Goal: Information Seeking & Learning: Learn about a topic

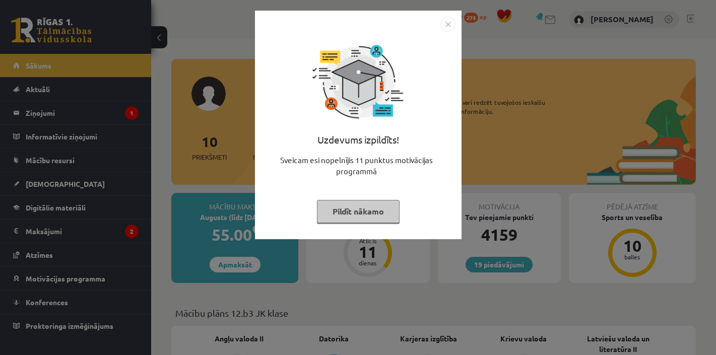
click at [370, 217] on button "Pildīt nākamo" at bounding box center [358, 211] width 83 height 23
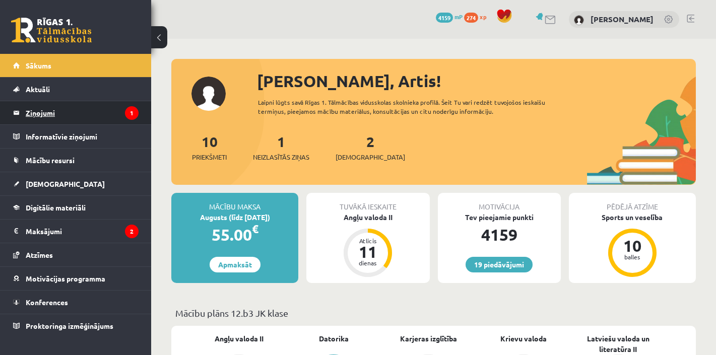
click at [46, 105] on legend "Ziņojumi 1" at bounding box center [82, 112] width 113 height 23
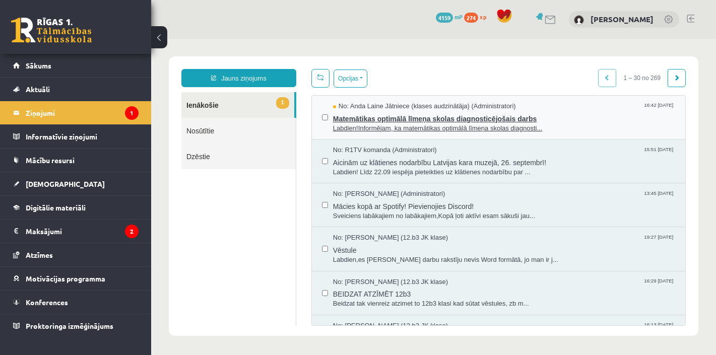
click at [435, 119] on span "Matemātikas optimālā līmeņa skolas diagnosticējošais darbs" at bounding box center [504, 117] width 342 height 13
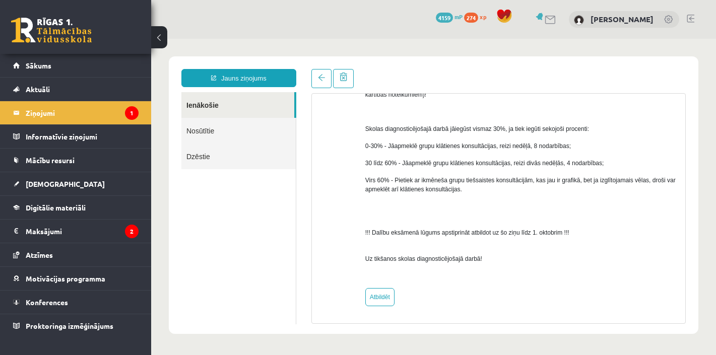
scroll to position [595, 0]
click at [44, 185] on span "[DEMOGRAPHIC_DATA]" at bounding box center [65, 183] width 79 height 9
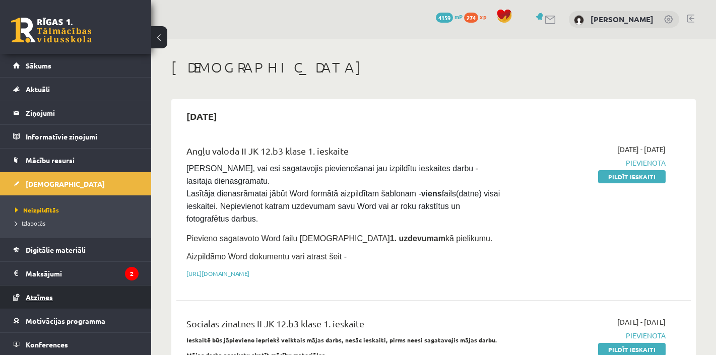
click at [35, 294] on span "Atzīmes" at bounding box center [39, 297] width 27 height 9
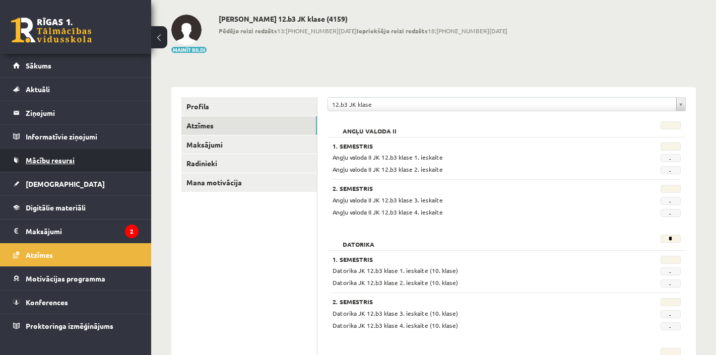
scroll to position [9, 0]
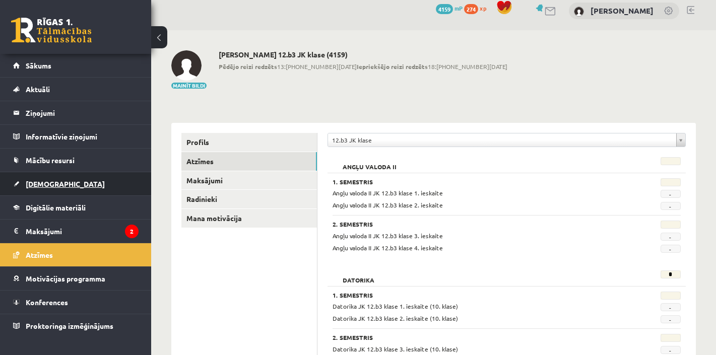
click at [31, 188] on link "[DEMOGRAPHIC_DATA]" at bounding box center [76, 183] width 126 height 23
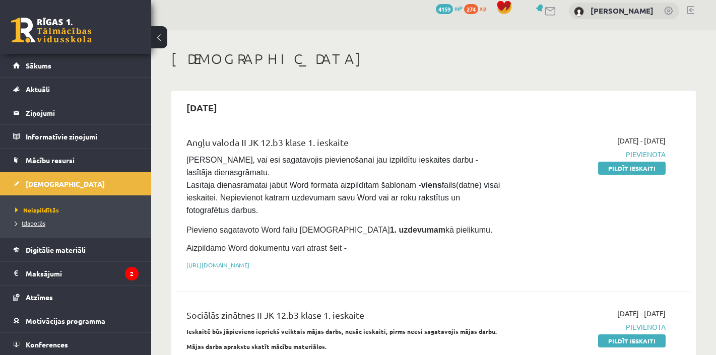
click at [36, 224] on span "Izlabotās" at bounding box center [30, 223] width 30 height 8
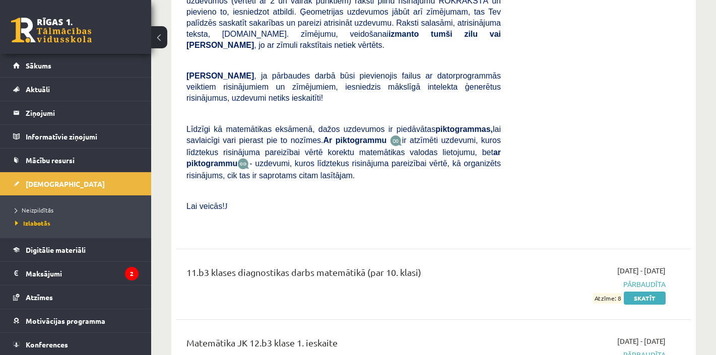
scroll to position [4933, 0]
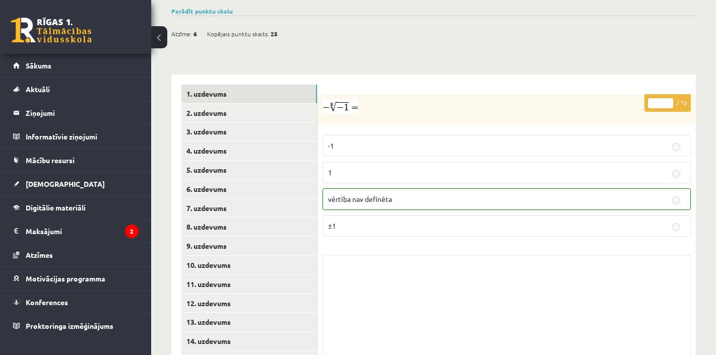
scroll to position [362, 0]
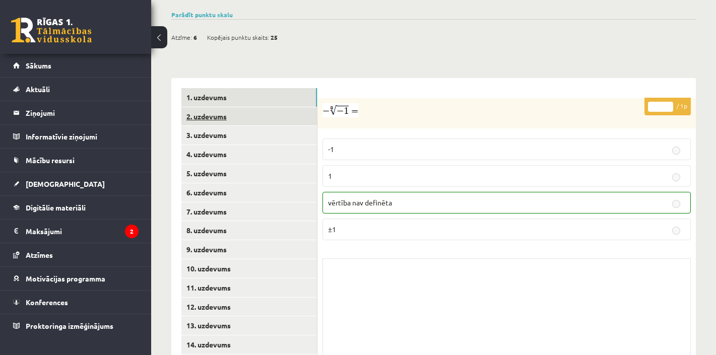
click at [211, 107] on link "2. uzdevums" at bounding box center [250, 116] width 136 height 19
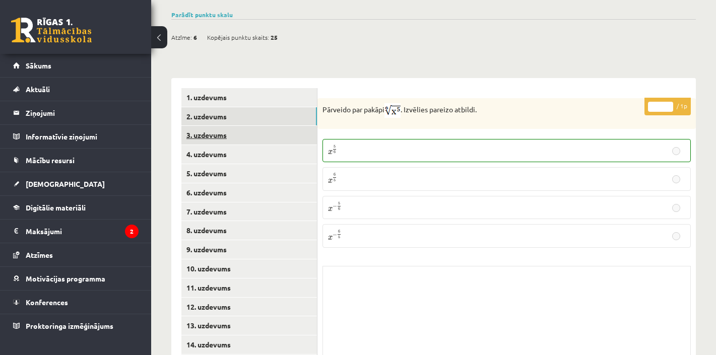
click at [209, 126] on link "3. uzdevums" at bounding box center [250, 135] width 136 height 19
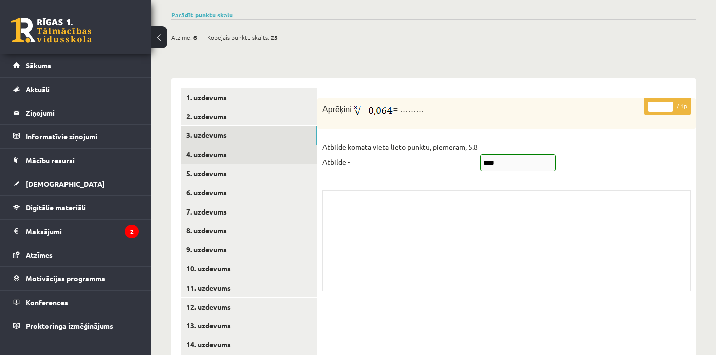
click at [209, 145] on link "4. uzdevums" at bounding box center [250, 154] width 136 height 19
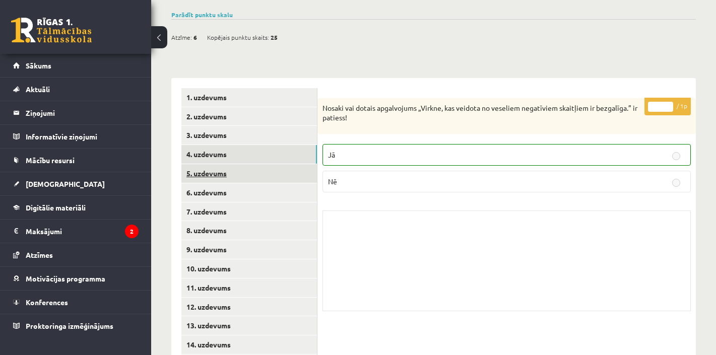
click at [210, 164] on link "5. uzdevums" at bounding box center [250, 173] width 136 height 19
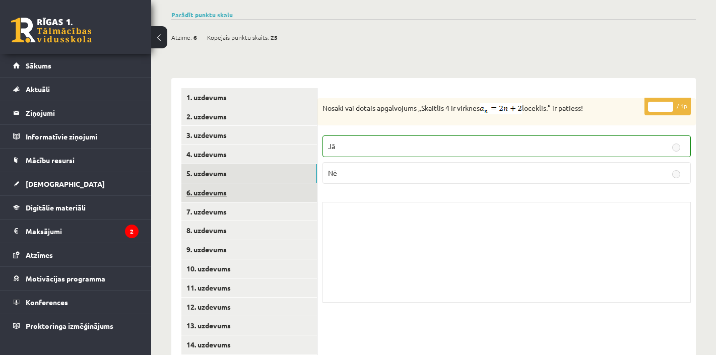
click at [208, 184] on link "6. uzdevums" at bounding box center [250, 193] width 136 height 19
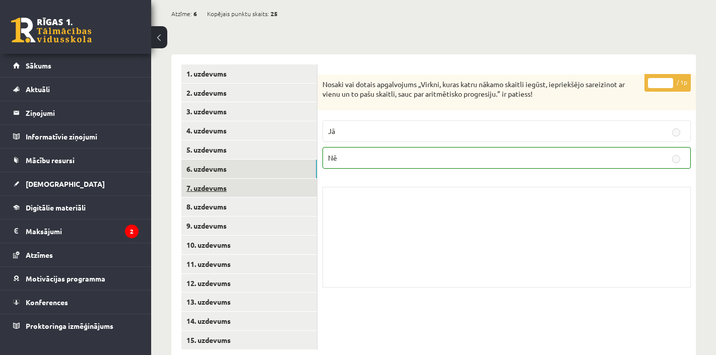
scroll to position [385, 0]
click at [205, 179] on link "7. uzdevums" at bounding box center [250, 188] width 136 height 19
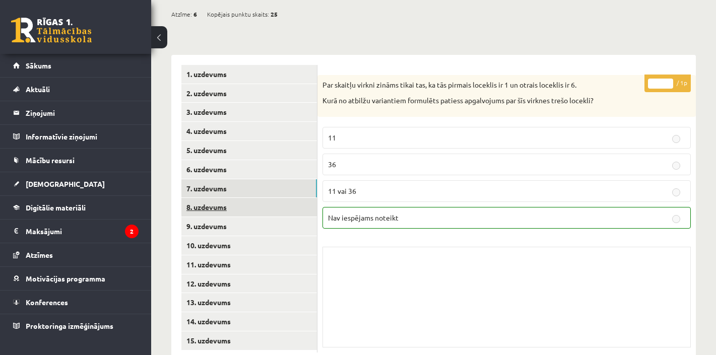
click at [205, 198] on link "8. uzdevums" at bounding box center [250, 207] width 136 height 19
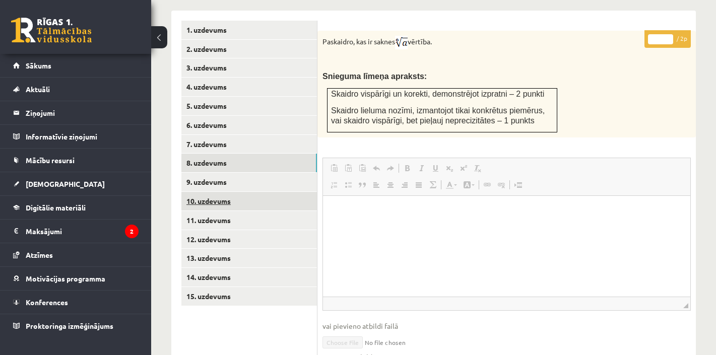
scroll to position [441, 0]
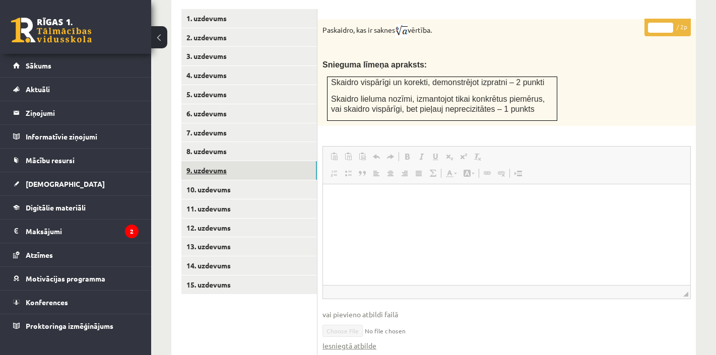
click at [208, 161] on link "9. uzdevums" at bounding box center [250, 170] width 136 height 19
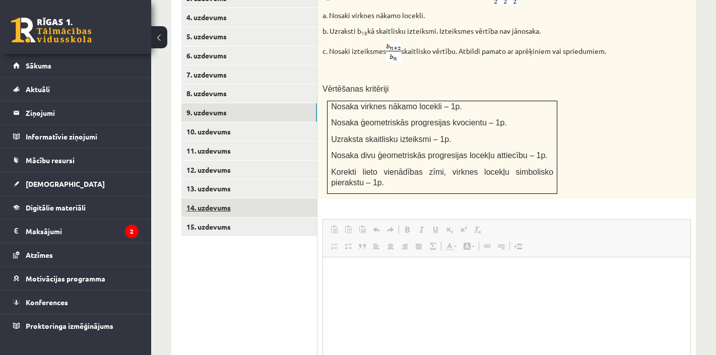
scroll to position [0, 0]
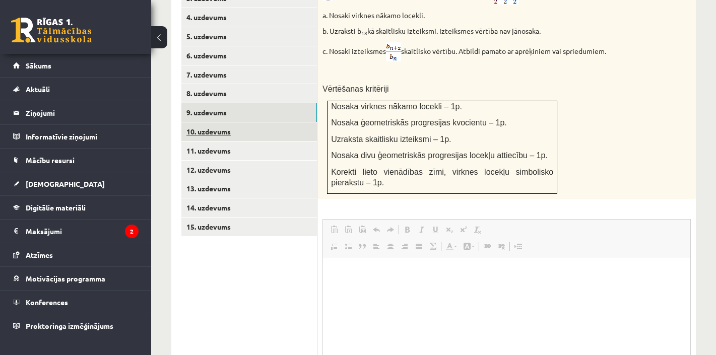
click at [213, 123] on link "10. uzdevums" at bounding box center [250, 132] width 136 height 19
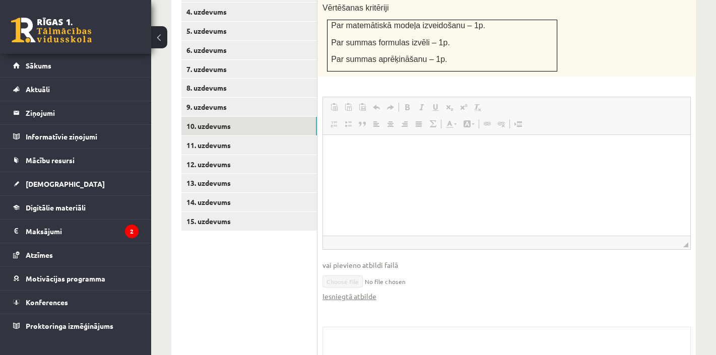
scroll to position [507, 0]
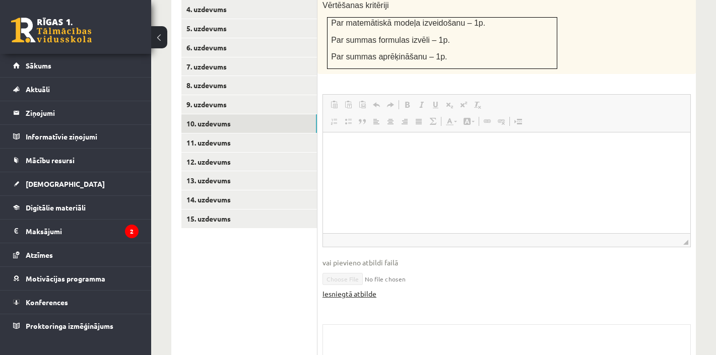
click at [359, 289] on link "Iesniegtā atbilde" at bounding box center [350, 294] width 54 height 11
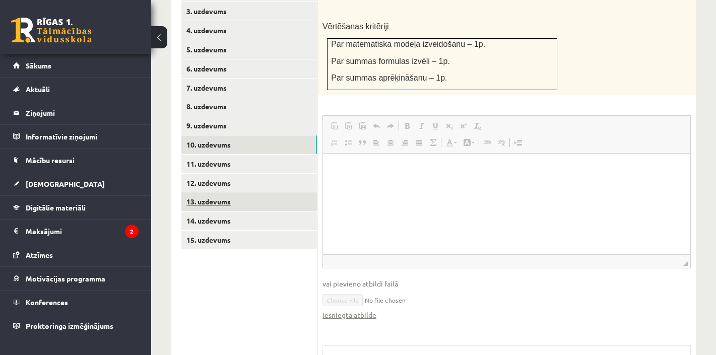
scroll to position [483, 0]
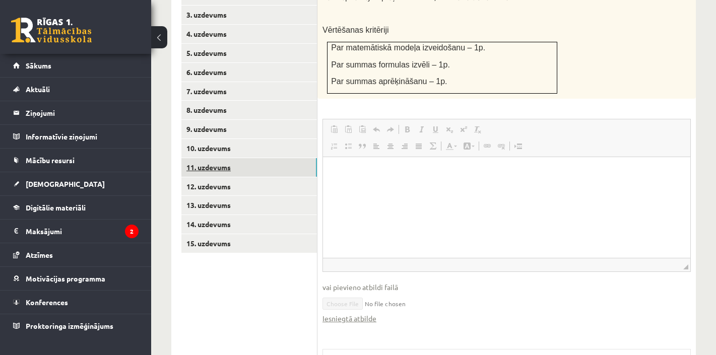
click at [214, 158] on link "11. uzdevums" at bounding box center [250, 167] width 136 height 19
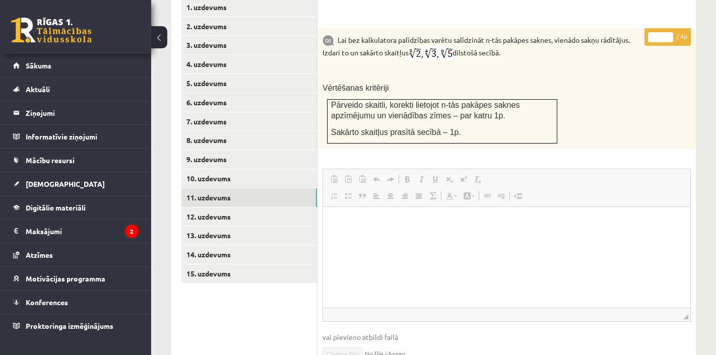
scroll to position [452, 0]
click at [223, 208] on link "12. uzdevums" at bounding box center [250, 217] width 136 height 19
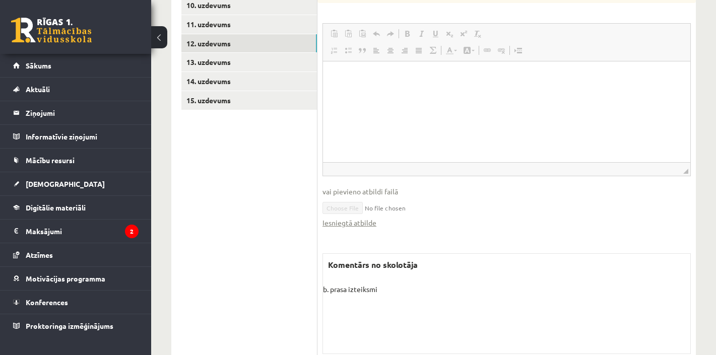
scroll to position [632, 0]
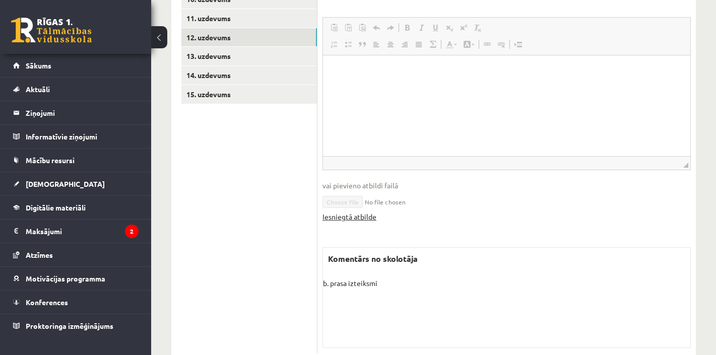
click at [362, 212] on link "Iesniegtā atbilde" at bounding box center [350, 217] width 54 height 11
click at [221, 47] on link "13. uzdevums" at bounding box center [250, 56] width 136 height 19
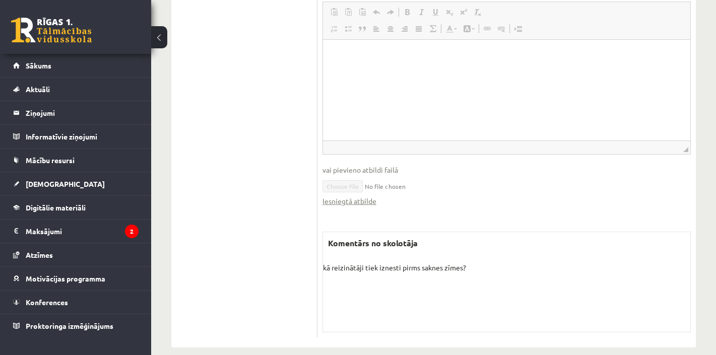
scroll to position [777, 0]
click at [355, 199] on link "Iesniegtā atbilde" at bounding box center [350, 204] width 54 height 11
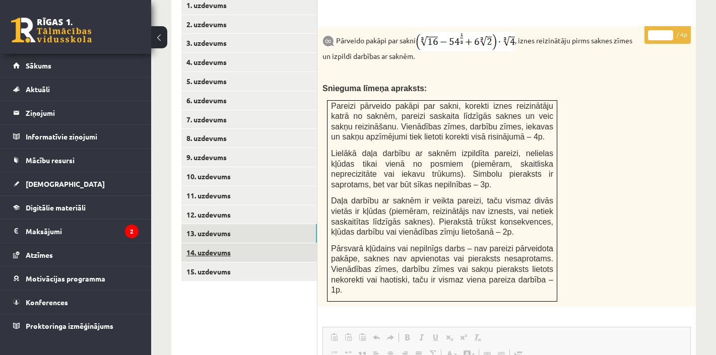
scroll to position [446, 0]
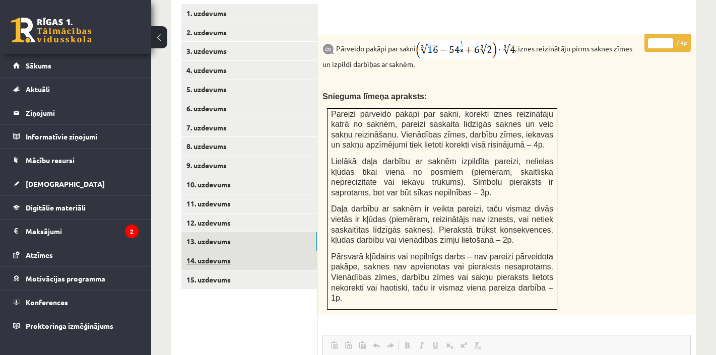
click at [212, 252] on link "14. uzdevums" at bounding box center [250, 261] width 136 height 19
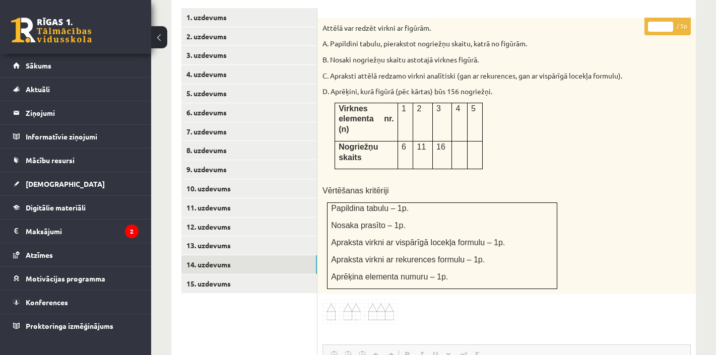
scroll to position [443, 0]
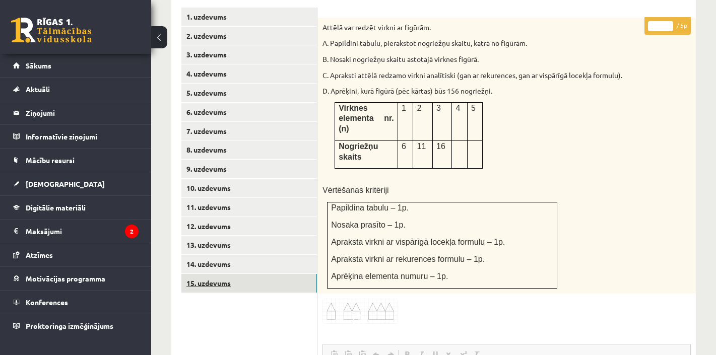
click at [202, 274] on link "15. uzdevums" at bounding box center [250, 283] width 136 height 19
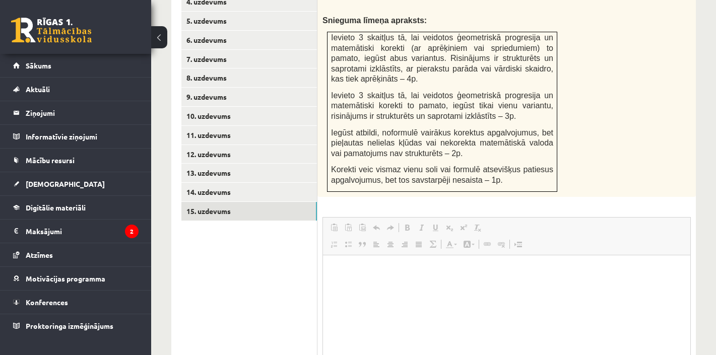
scroll to position [517, 0]
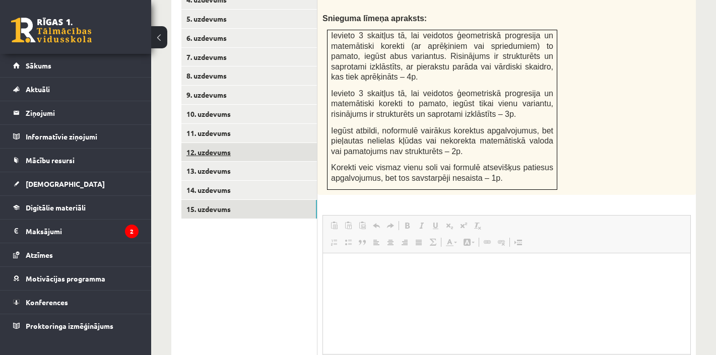
click at [212, 143] on link "12. uzdevums" at bounding box center [250, 152] width 136 height 19
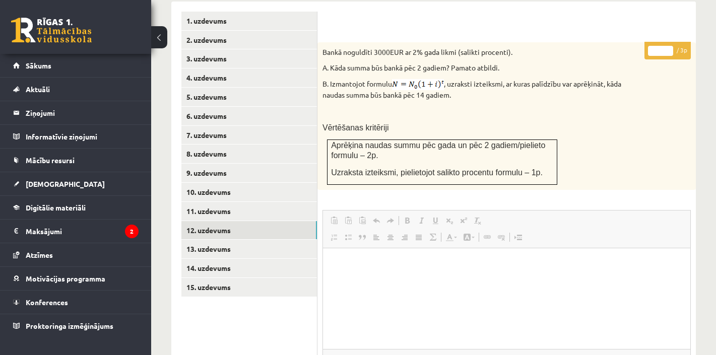
scroll to position [439, 0]
click at [219, 278] on link "15. uzdevums" at bounding box center [250, 287] width 136 height 19
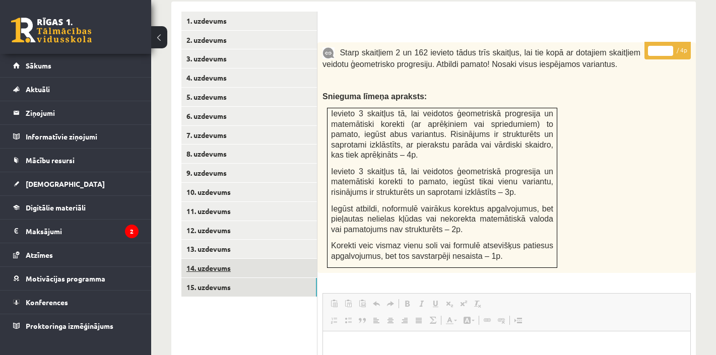
click at [217, 259] on link "14. uzdevums" at bounding box center [250, 268] width 136 height 19
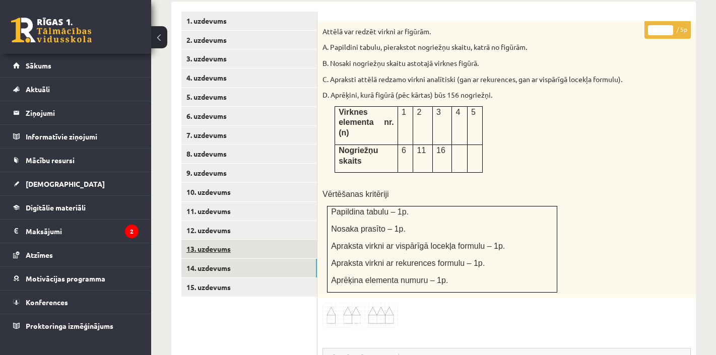
click at [219, 240] on link "13. uzdevums" at bounding box center [250, 249] width 136 height 19
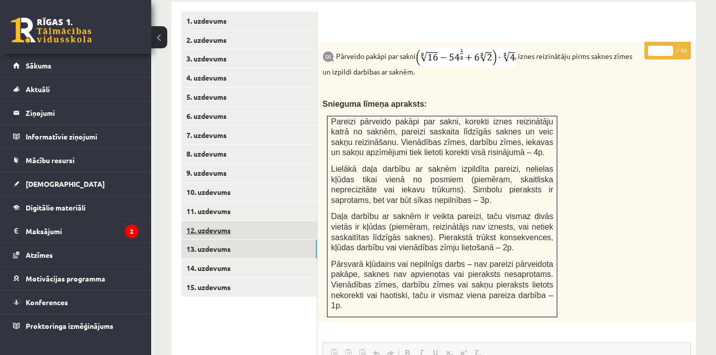
scroll to position [0, 0]
click at [221, 221] on link "12. uzdevums" at bounding box center [250, 230] width 136 height 19
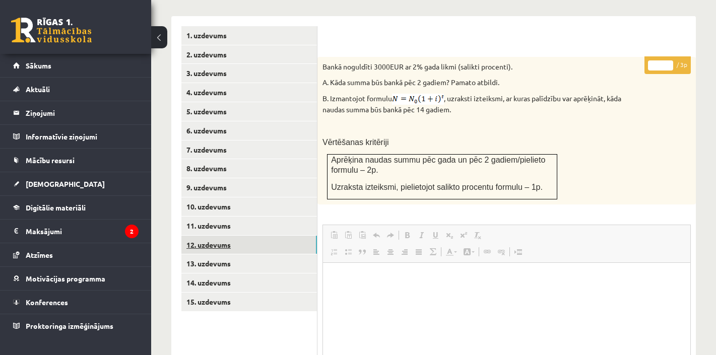
scroll to position [421, 0]
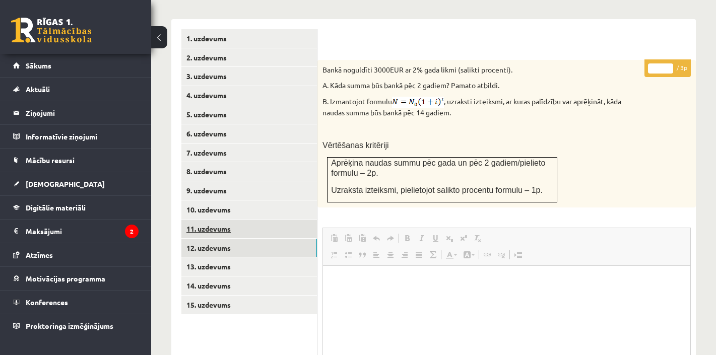
click at [211, 220] on link "11. uzdevums" at bounding box center [250, 229] width 136 height 19
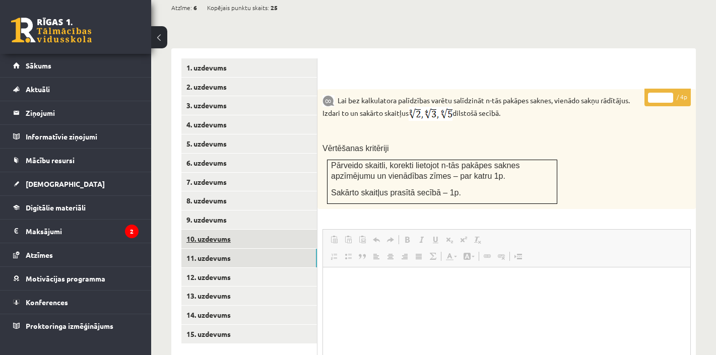
scroll to position [392, 0]
click at [224, 230] on link "10. uzdevums" at bounding box center [250, 239] width 136 height 19
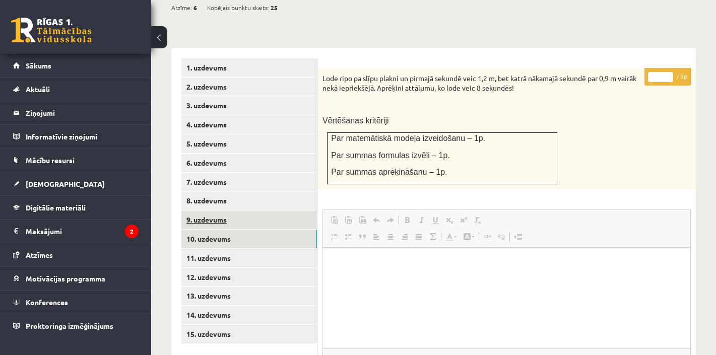
click at [218, 211] on link "9. uzdevums" at bounding box center [250, 220] width 136 height 19
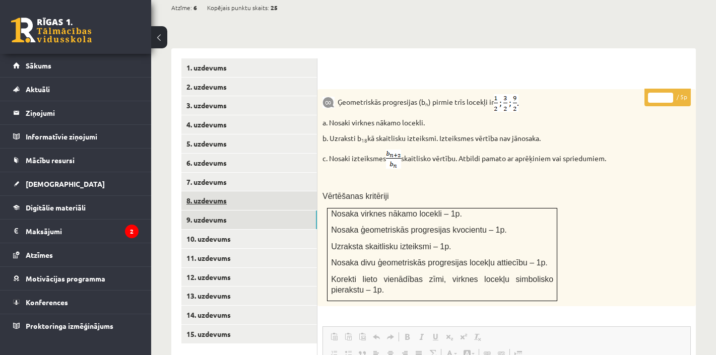
scroll to position [0, 0]
click at [215, 192] on link "8. uzdevums" at bounding box center [250, 201] width 136 height 19
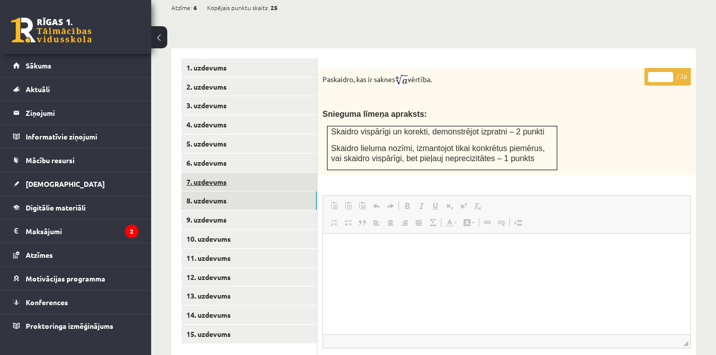
click at [211, 173] on link "7. uzdevums" at bounding box center [250, 182] width 136 height 19
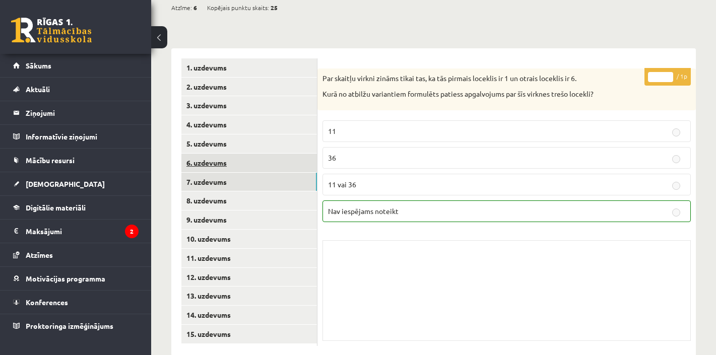
click at [213, 154] on link "6. uzdevums" at bounding box center [250, 163] width 136 height 19
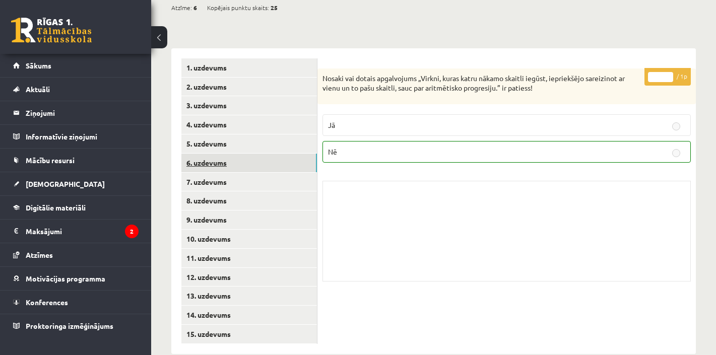
scroll to position [386, 0]
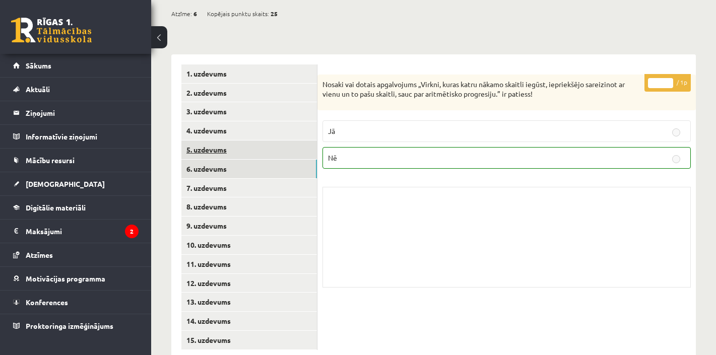
click at [217, 141] on link "5. uzdevums" at bounding box center [250, 150] width 136 height 19
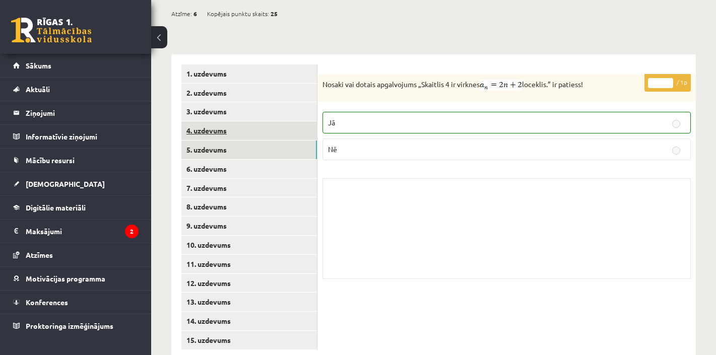
click at [215, 122] on link "4. uzdevums" at bounding box center [250, 131] width 136 height 19
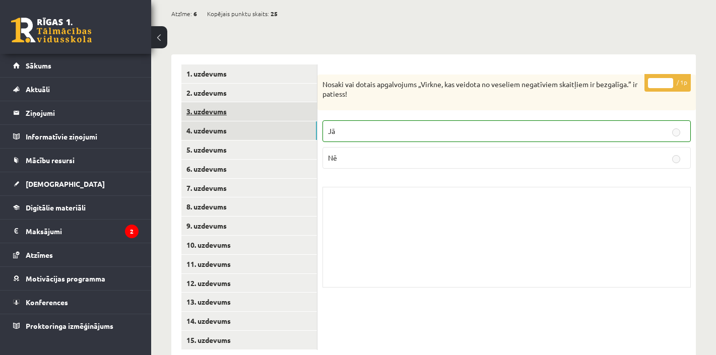
click at [215, 102] on link "3. uzdevums" at bounding box center [250, 111] width 136 height 19
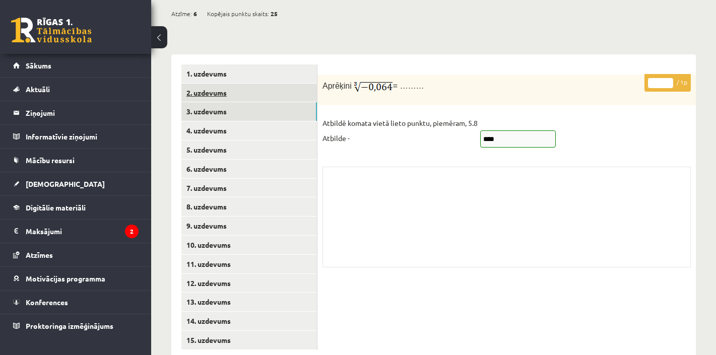
click at [213, 84] on link "2. uzdevums" at bounding box center [250, 93] width 136 height 19
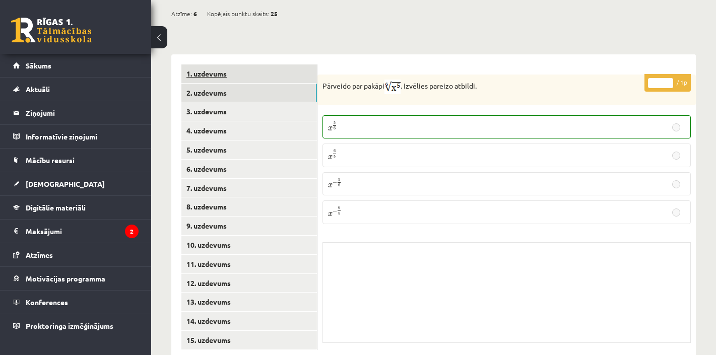
click at [215, 65] on link "1. uzdevums" at bounding box center [250, 74] width 136 height 19
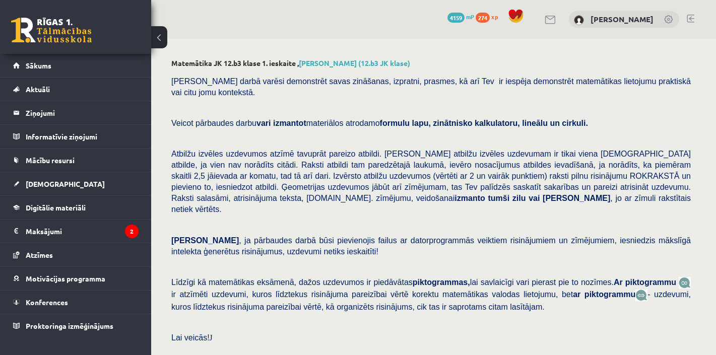
scroll to position [0, 0]
click at [35, 185] on span "[DEMOGRAPHIC_DATA]" at bounding box center [65, 183] width 79 height 9
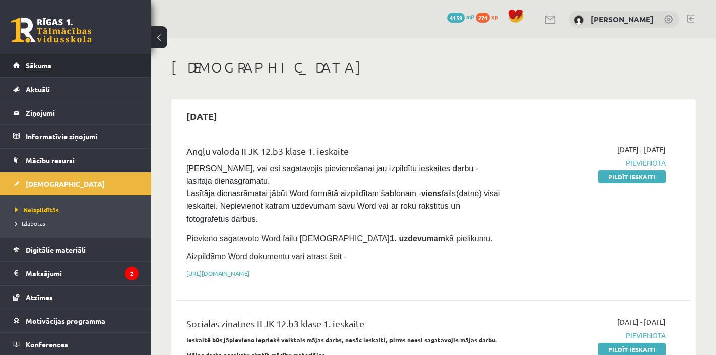
click at [47, 70] on link "Sākums" at bounding box center [76, 65] width 126 height 23
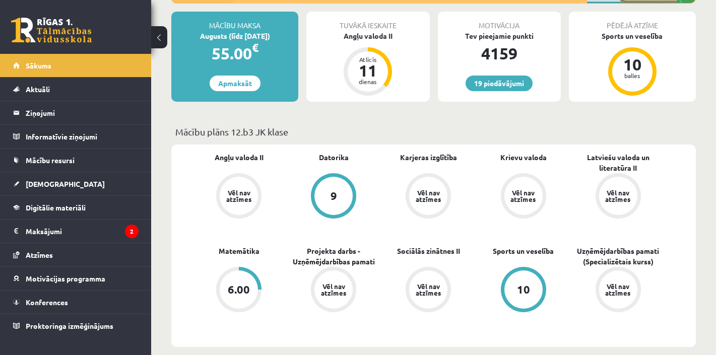
scroll to position [185, 0]
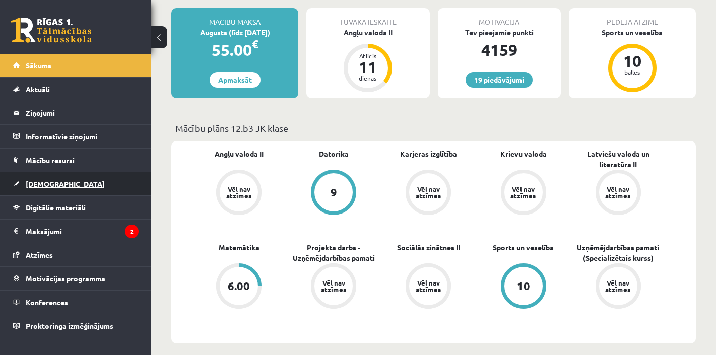
click at [41, 183] on span "[DEMOGRAPHIC_DATA]" at bounding box center [65, 183] width 79 height 9
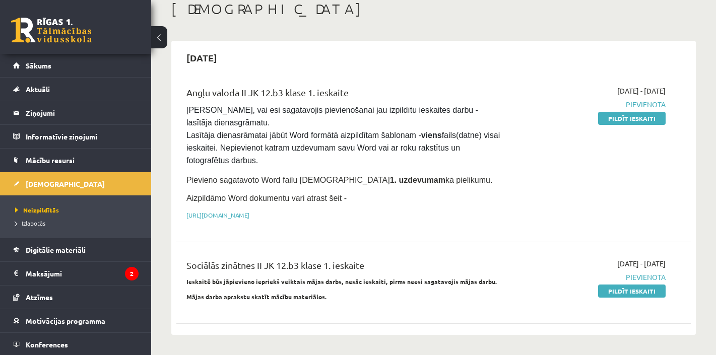
scroll to position [62, 0]
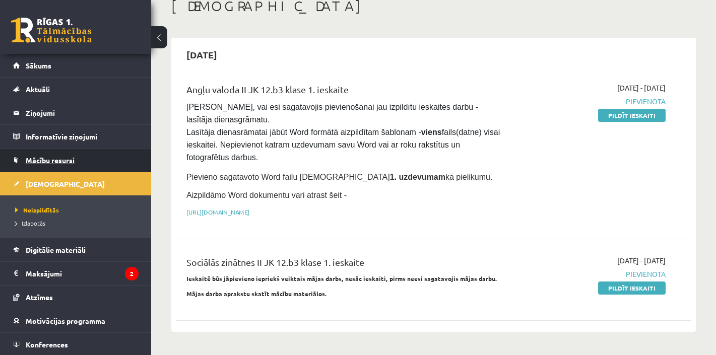
click at [49, 155] on link "Mācību resursi" at bounding box center [76, 160] width 126 height 23
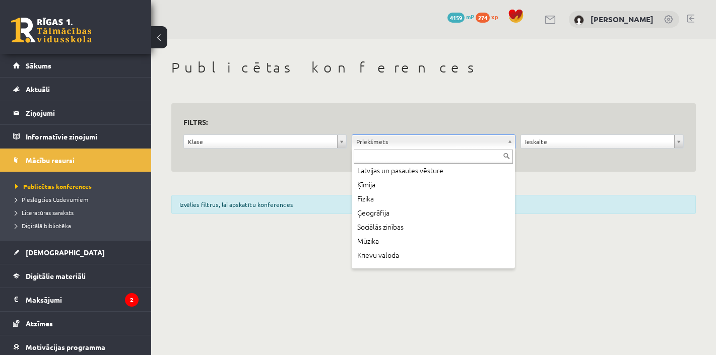
scroll to position [101, 0]
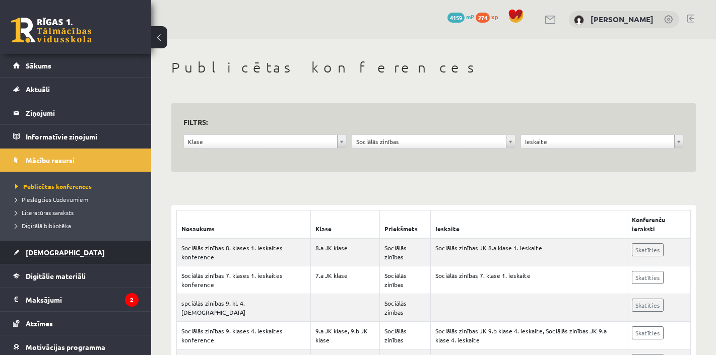
scroll to position [25, 0]
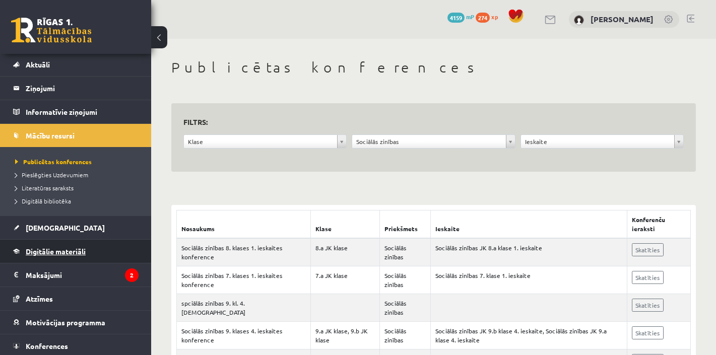
click at [57, 251] on span "Digitālie materiāli" at bounding box center [56, 251] width 60 height 9
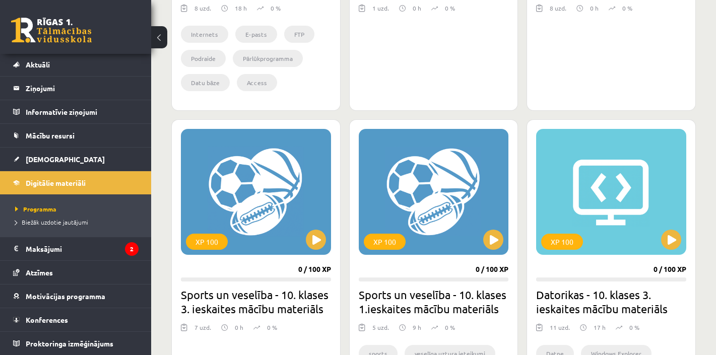
scroll to position [518, 0]
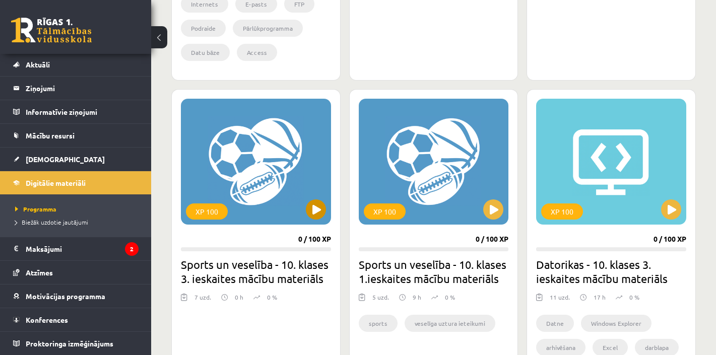
click at [317, 210] on button at bounding box center [316, 210] width 20 height 20
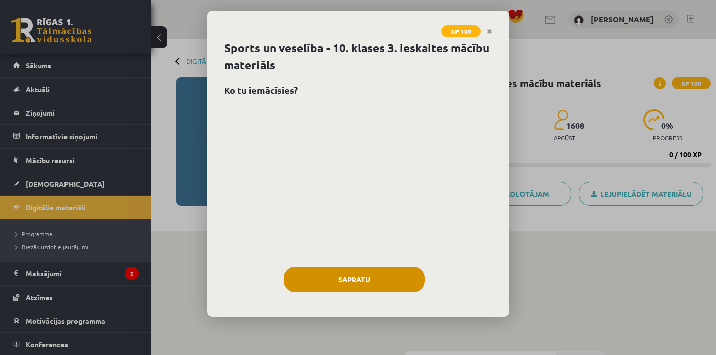
click at [356, 270] on button "Sapratu" at bounding box center [354, 279] width 141 height 25
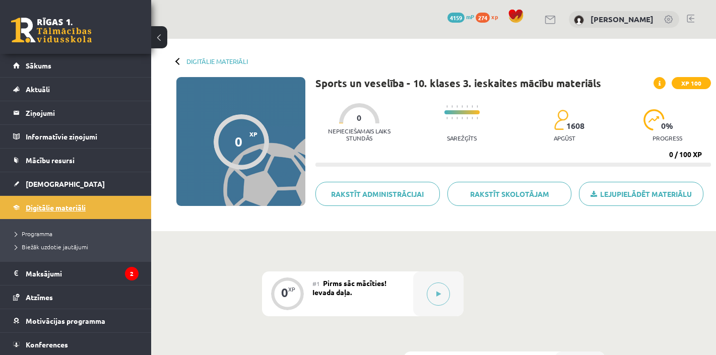
click at [53, 206] on span "Digitālie materiāli" at bounding box center [56, 207] width 60 height 9
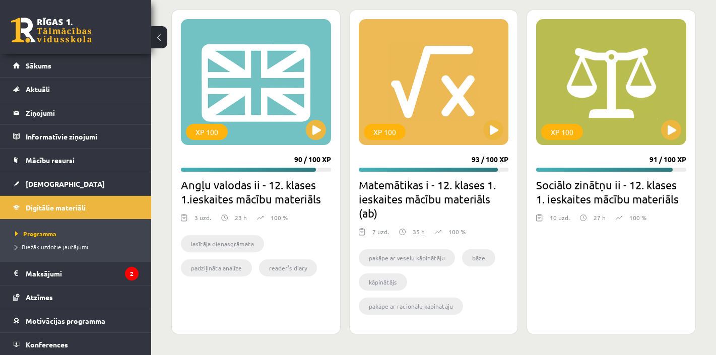
scroll to position [1285, 0]
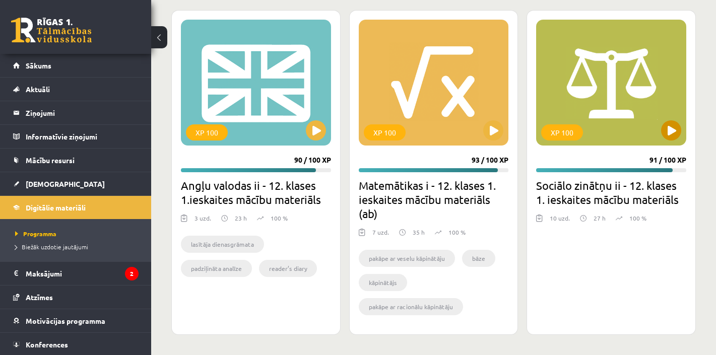
click at [598, 93] on div "XP 100" at bounding box center [611, 83] width 150 height 126
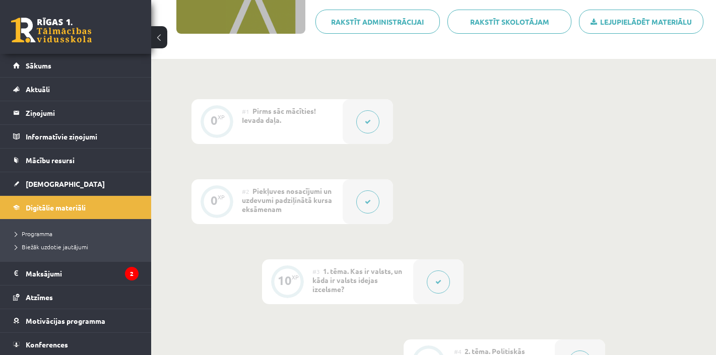
scroll to position [60, 0]
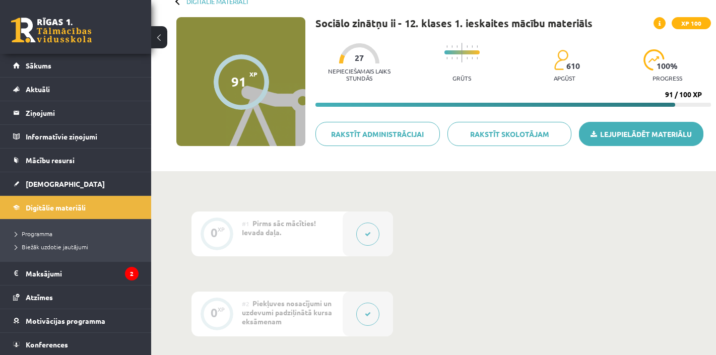
click at [617, 135] on link "Lejupielādēt materiālu" at bounding box center [641, 134] width 125 height 24
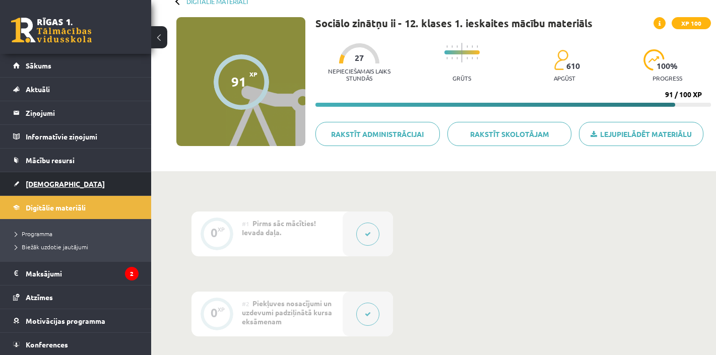
click at [39, 185] on span "[DEMOGRAPHIC_DATA]" at bounding box center [65, 183] width 79 height 9
